Goal: Communication & Community: Connect with others

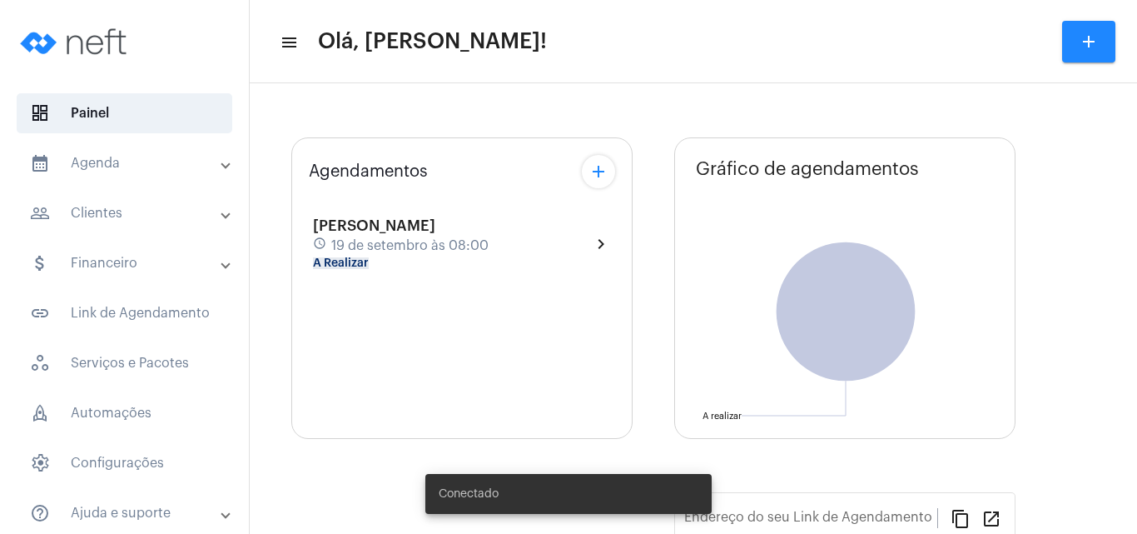
click at [395, 236] on div "schedule 19 de setembro às 08:00" at bounding box center [401, 245] width 176 height 18
type input "[URL][DOMAIN_NAME][PERSON_NAME]"
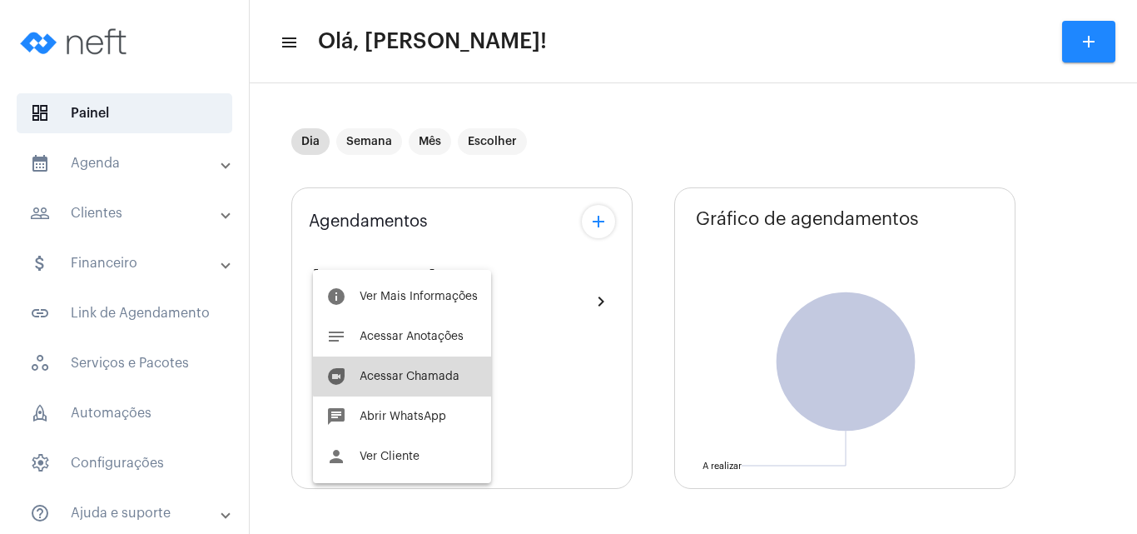
click at [411, 372] on span "Acessar Chamada" at bounding box center [410, 377] width 100 height 12
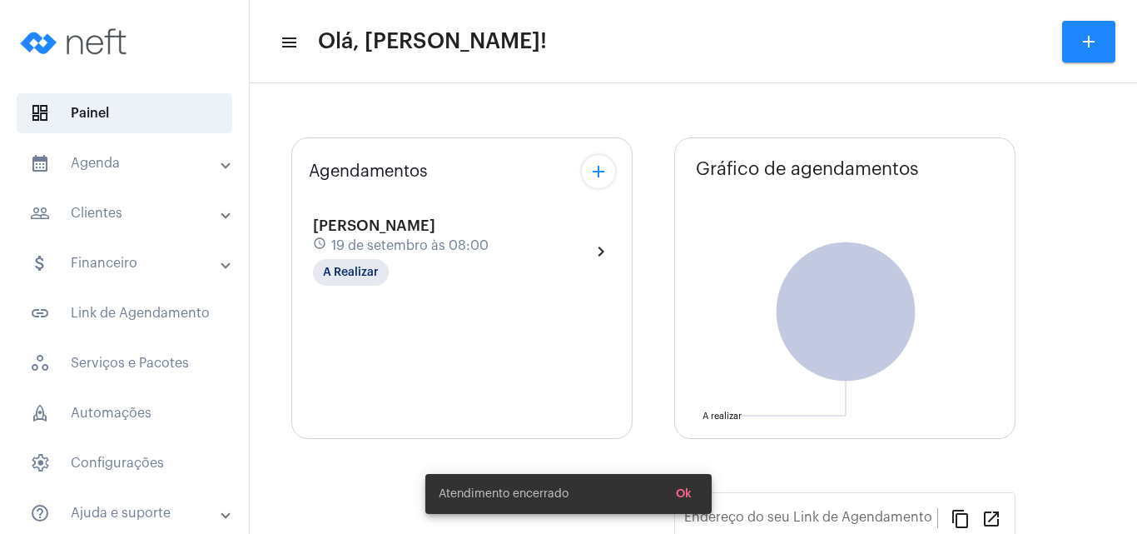
type input "[URL][DOMAIN_NAME][PERSON_NAME]"
